Goal: Task Accomplishment & Management: Complete application form

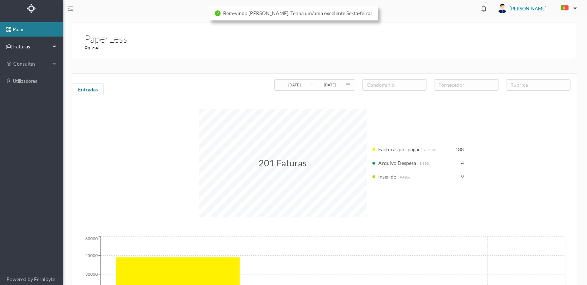
click at [21, 45] on span "Faturas" at bounding box center [30, 46] width 39 height 7
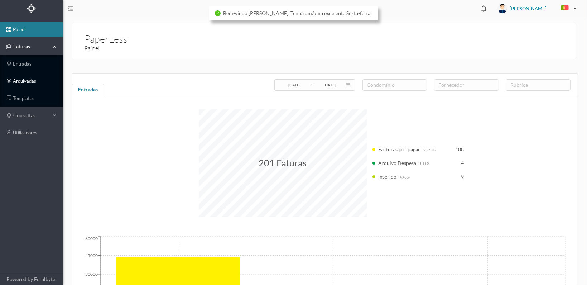
click at [16, 80] on link "arquivadas" at bounding box center [31, 81] width 63 height 14
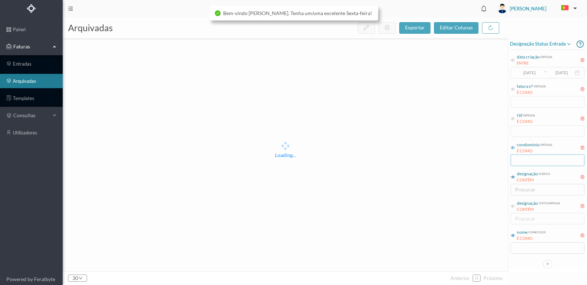
drag, startPoint x: 513, startPoint y: 147, endPoint x: 516, endPoint y: 154, distance: 7.5
click at [513, 147] on icon at bounding box center [513, 147] width 4 height 4
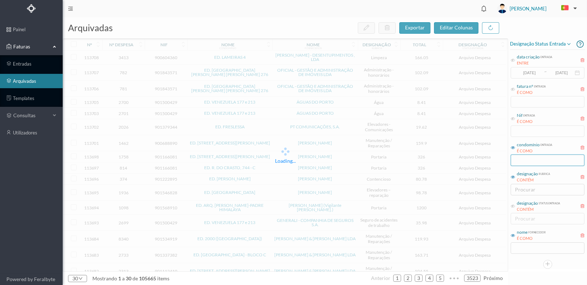
click at [519, 157] on input "text" at bounding box center [548, 159] width 74 height 11
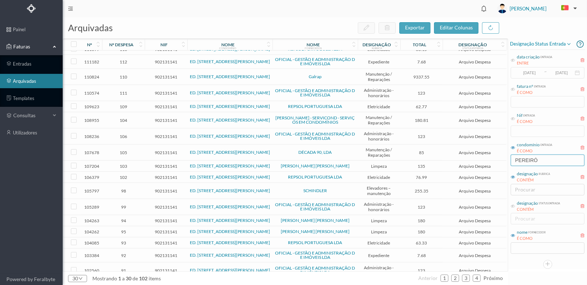
scroll to position [167, 0]
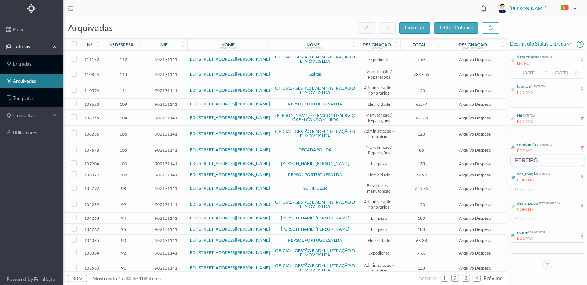
type input "PEREIRÓ"
click at [160, 226] on span "902131141" at bounding box center [166, 228] width 39 height 5
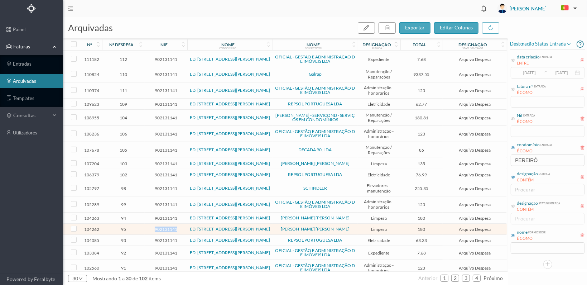
click at [160, 226] on span "902131141" at bounding box center [166, 228] width 39 height 5
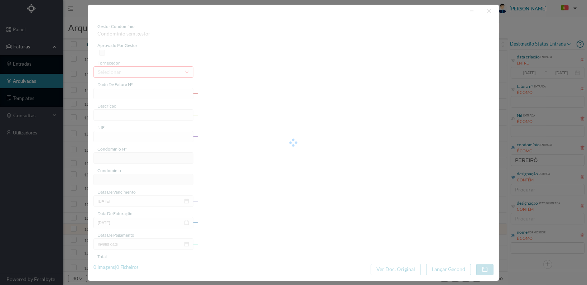
type input "FT ATSIRE01FT/13"
type input "Limpeza Abril 2025"
type input "902131141"
type input "[DATE]"
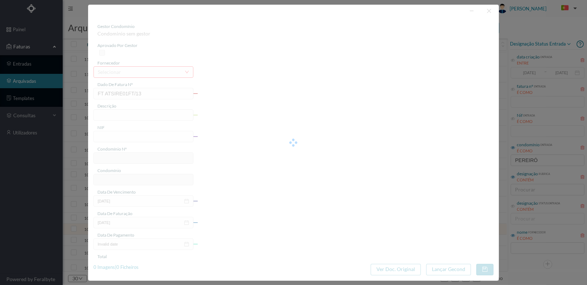
type input "[DATE]"
type input "180.00"
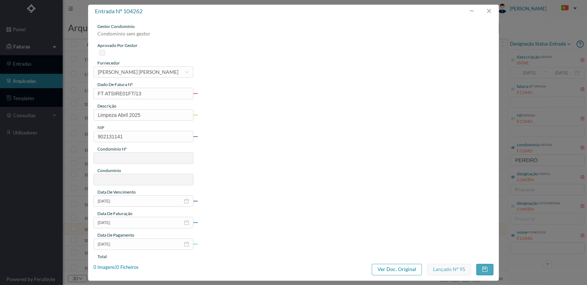
type input "763"
type input "ED. [STREET_ADDRESS][PERSON_NAME]"
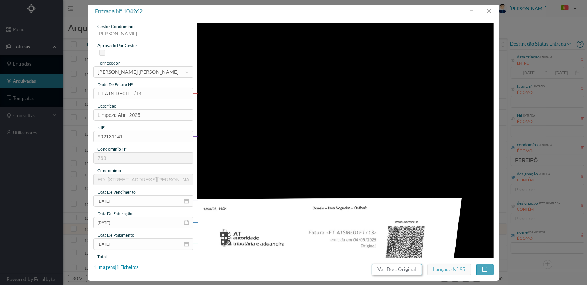
click at [397, 271] on button "Ver Doc. Original" at bounding box center [397, 269] width 50 height 11
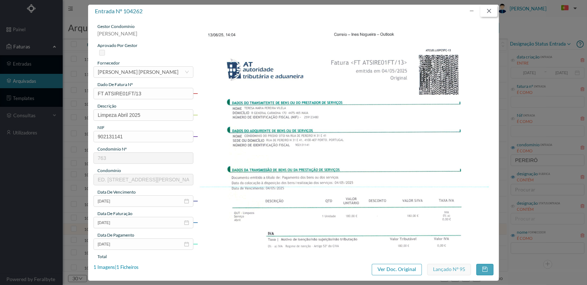
click at [489, 8] on button "button" at bounding box center [488, 10] width 17 height 11
